Goal: Check status: Check status

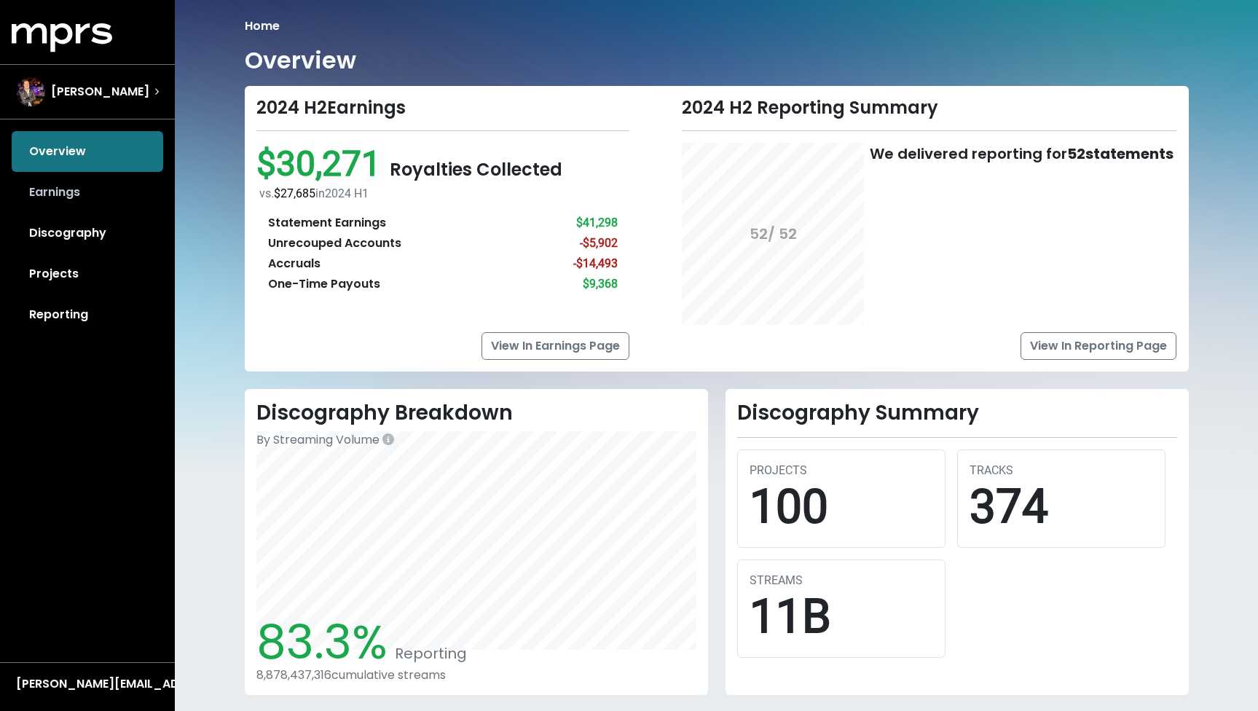
click at [58, 206] on link "Earnings" at bounding box center [87, 192] width 151 height 41
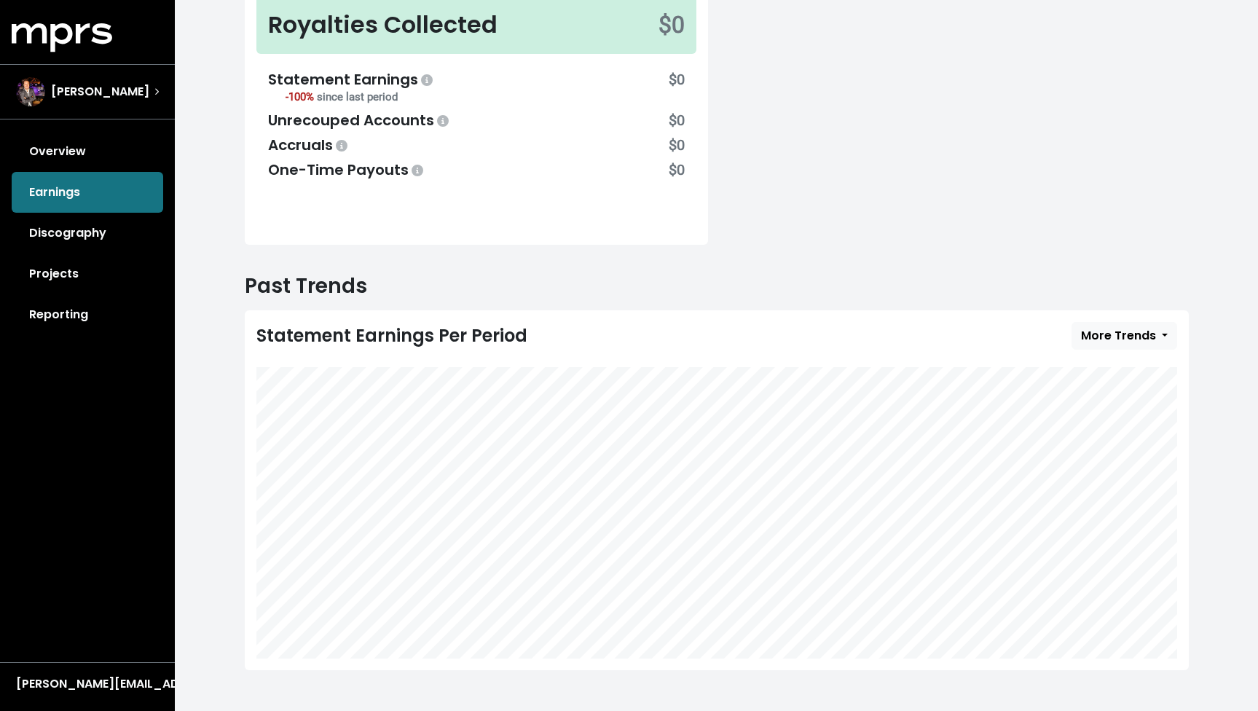
scroll to position [218, 0]
click at [1134, 325] on button "More Trends" at bounding box center [1124, 337] width 106 height 28
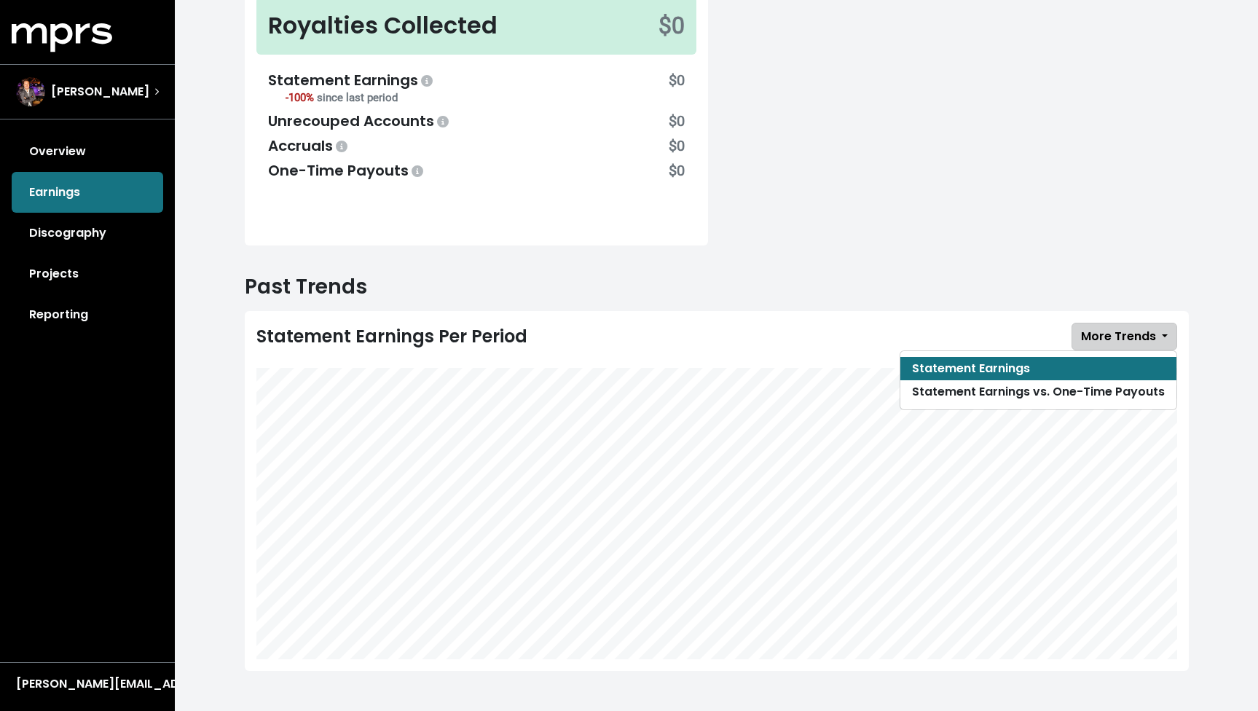
click at [1134, 328] on span "More Trends" at bounding box center [1118, 336] width 75 height 17
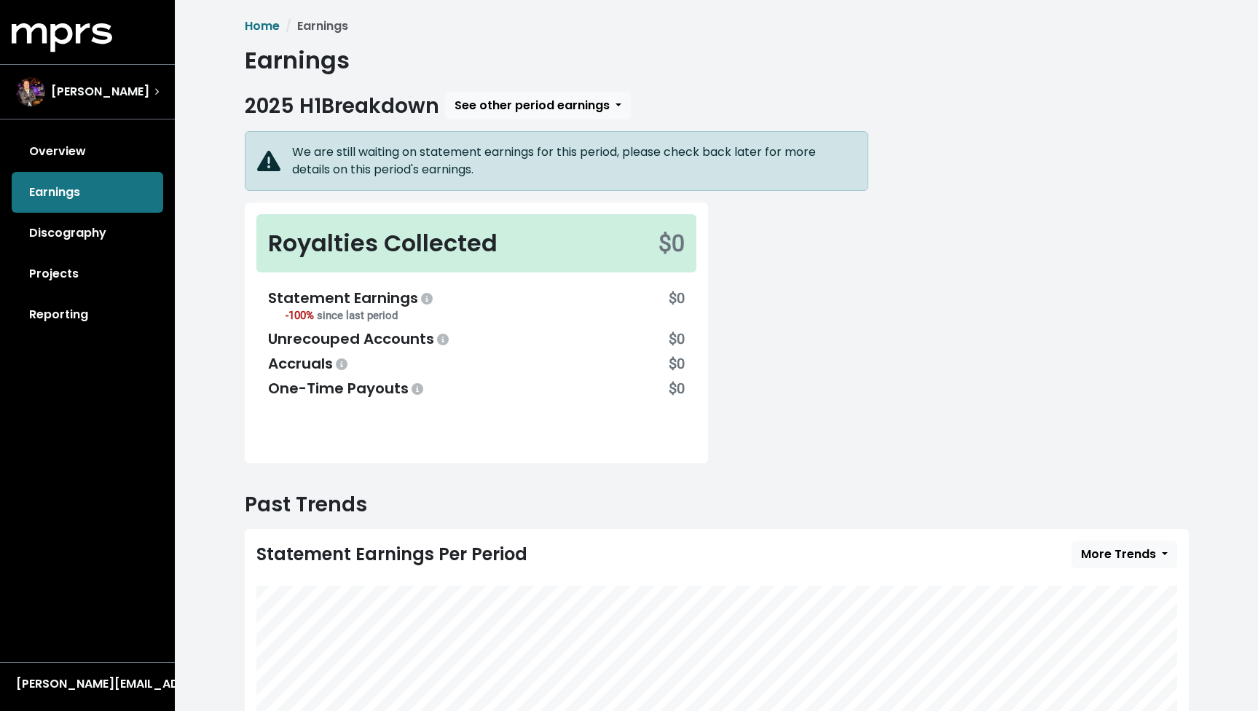
scroll to position [0, 0]
click at [579, 113] on span "See other period earnings" at bounding box center [531, 105] width 155 height 17
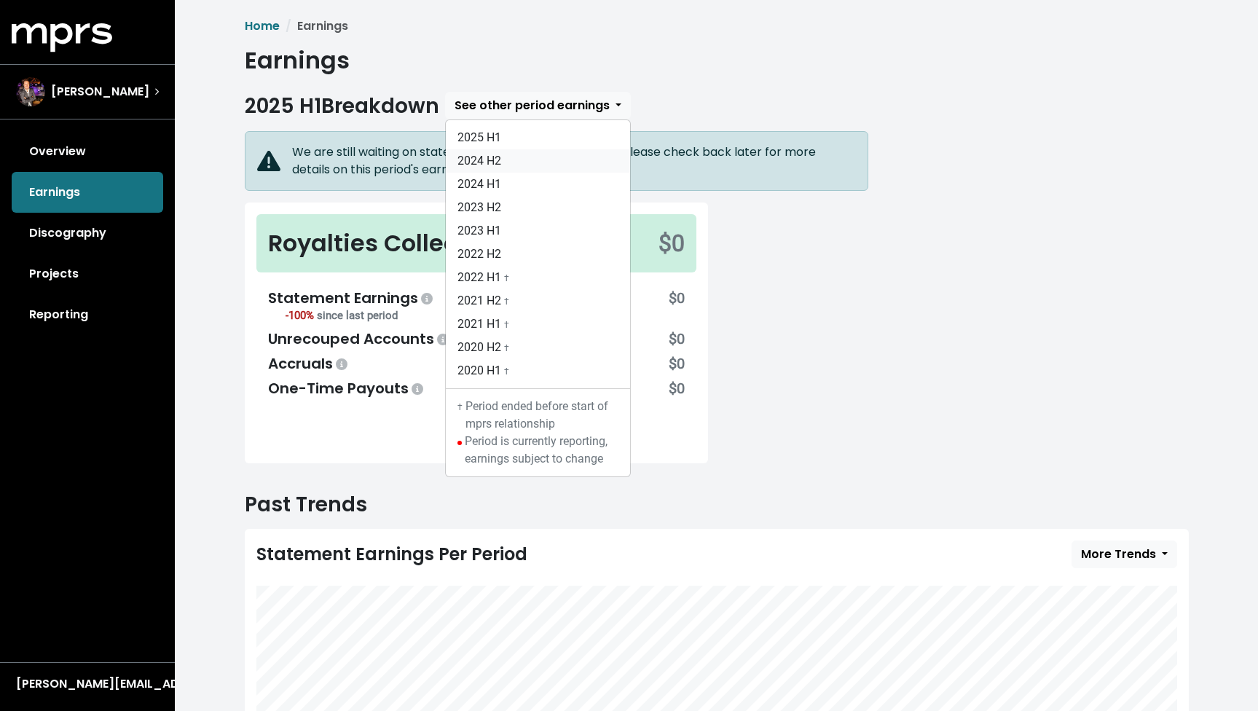
click at [521, 161] on link "2024 H2" at bounding box center [538, 160] width 184 height 23
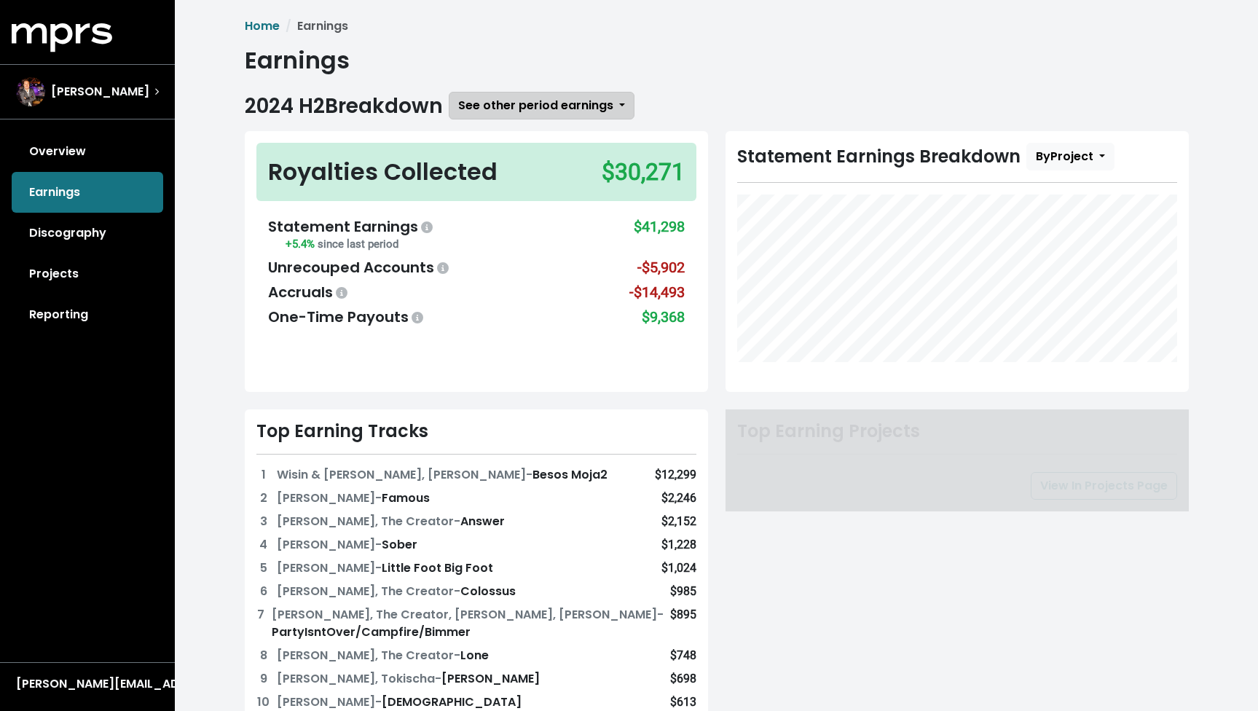
click at [553, 102] on span "See other period earnings" at bounding box center [535, 105] width 155 height 17
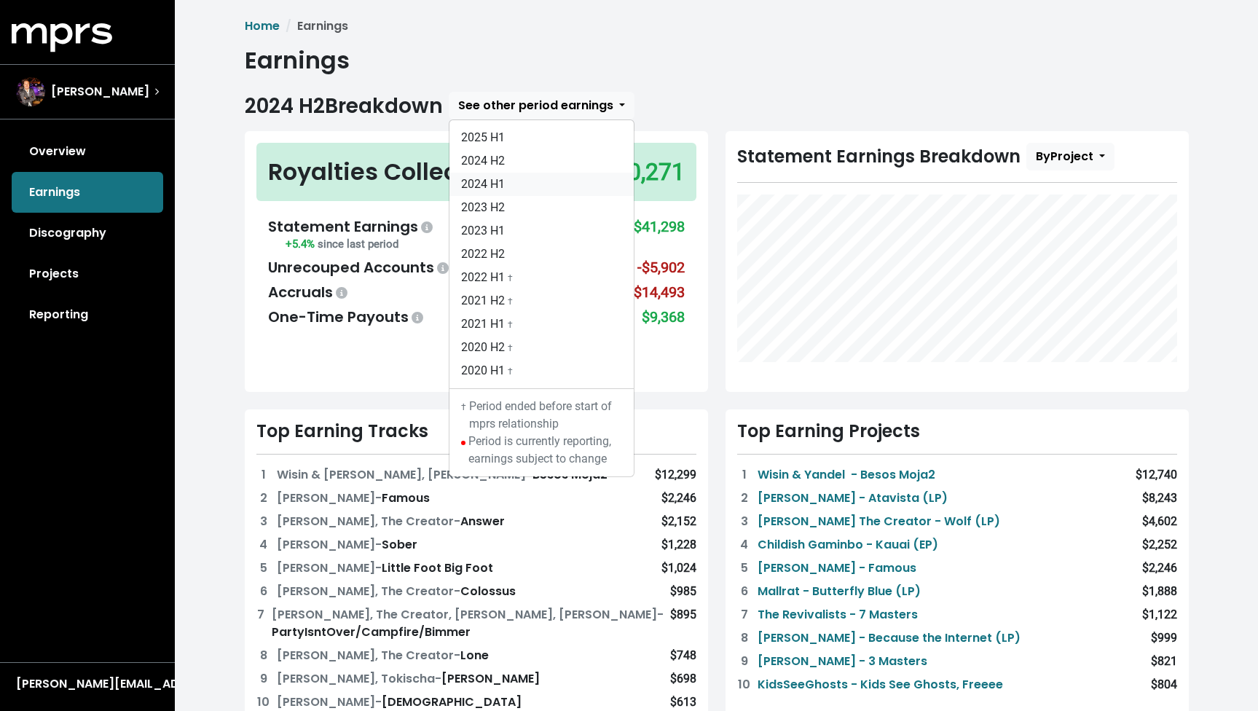
click at [521, 192] on link "2024 H1" at bounding box center [541, 184] width 184 height 23
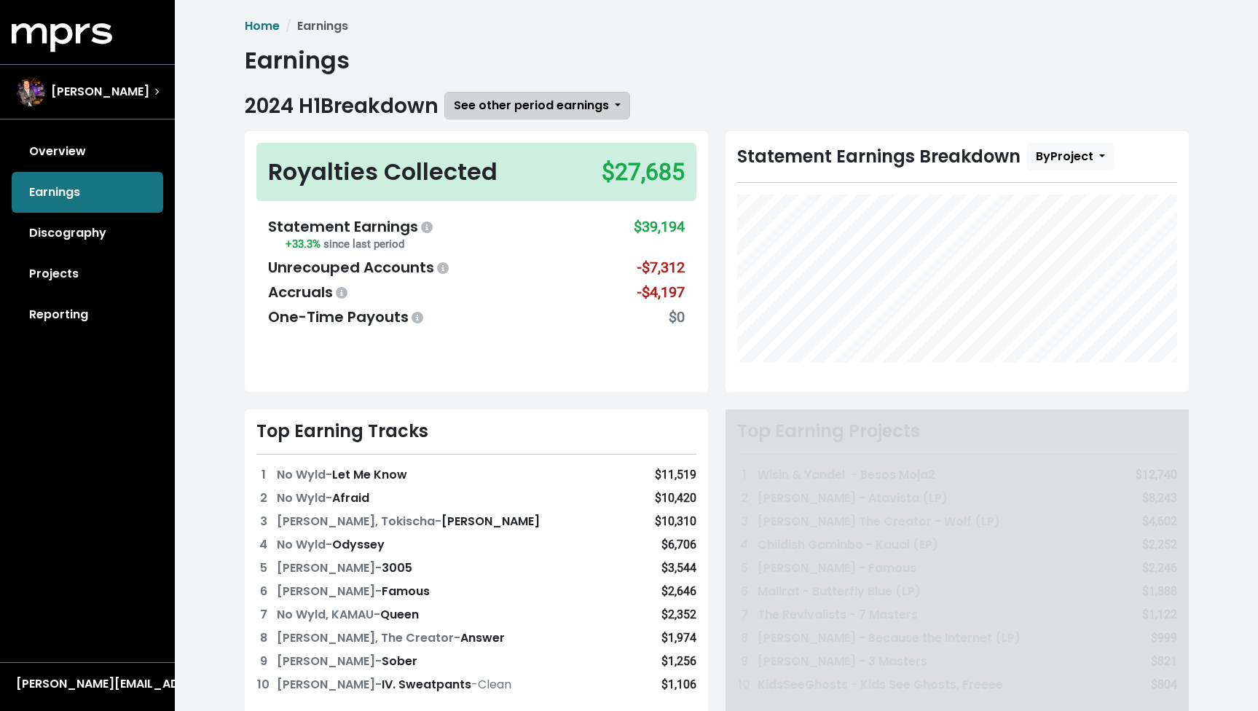
click at [533, 106] on span "See other period earnings" at bounding box center [531, 105] width 155 height 17
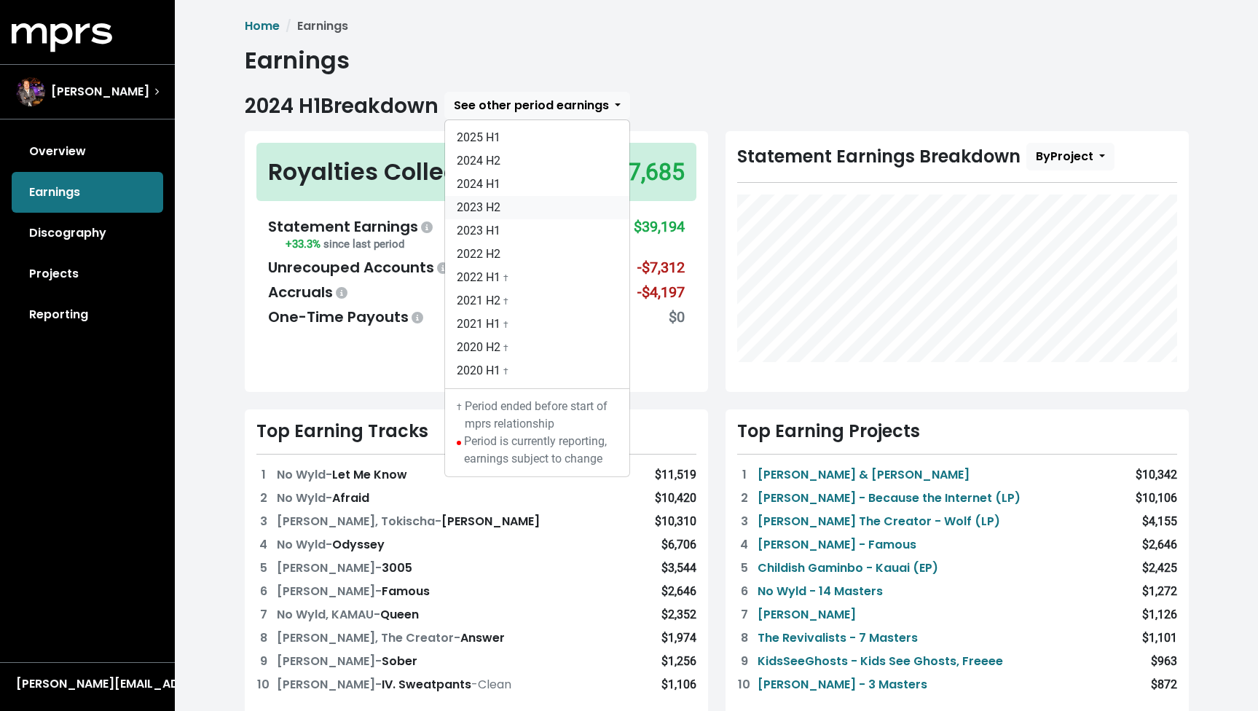
click at [504, 207] on link "2023 H2" at bounding box center [537, 207] width 184 height 23
